Goal: Task Accomplishment & Management: Use online tool/utility

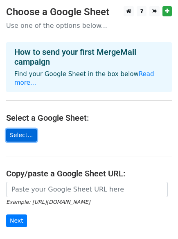
click at [26, 129] on link "Select..." at bounding box center [21, 135] width 31 height 13
click at [19, 131] on link "Select..." at bounding box center [21, 135] width 31 height 13
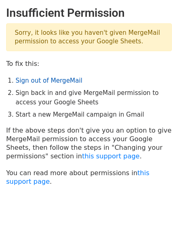
click at [32, 78] on link "Sign out of MergeMail" at bounding box center [49, 80] width 67 height 7
click at [39, 82] on link "Sign out of MergeMail" at bounding box center [49, 80] width 67 height 7
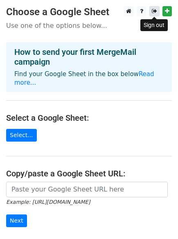
click at [159, 11] on link at bounding box center [155, 11] width 10 height 10
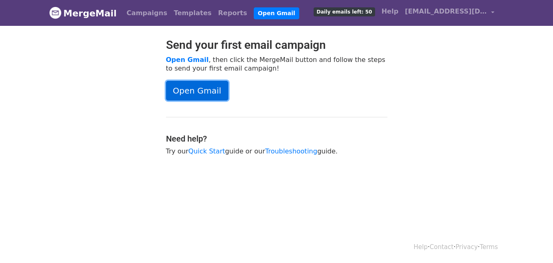
click at [207, 93] on link "Open Gmail" at bounding box center [197, 91] width 62 height 20
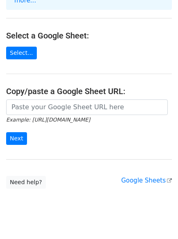
scroll to position [89, 0]
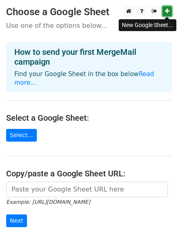
click at [167, 9] on icon at bounding box center [167, 11] width 5 height 6
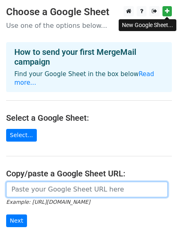
click at [48, 182] on input "url" at bounding box center [87, 190] width 162 height 16
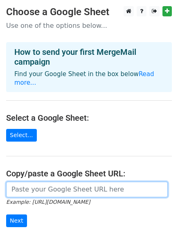
paste input "https://docs.google.com/spreadsheets/d/1QIaXgxufBb2tlnww34k2jFZG98zaqR5L0g4ZRyN…"
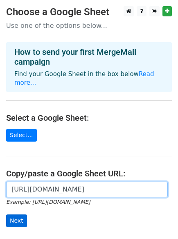
type input "https://docs.google.com/spreadsheets/d/1QIaXgxufBb2tlnww34k2jFZG98zaqR5L0g4ZRyN…"
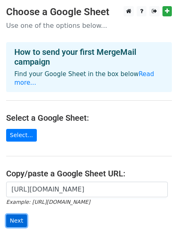
click at [20, 215] on input "Next" at bounding box center [16, 221] width 21 height 13
